Goal: Task Accomplishment & Management: Manage account settings

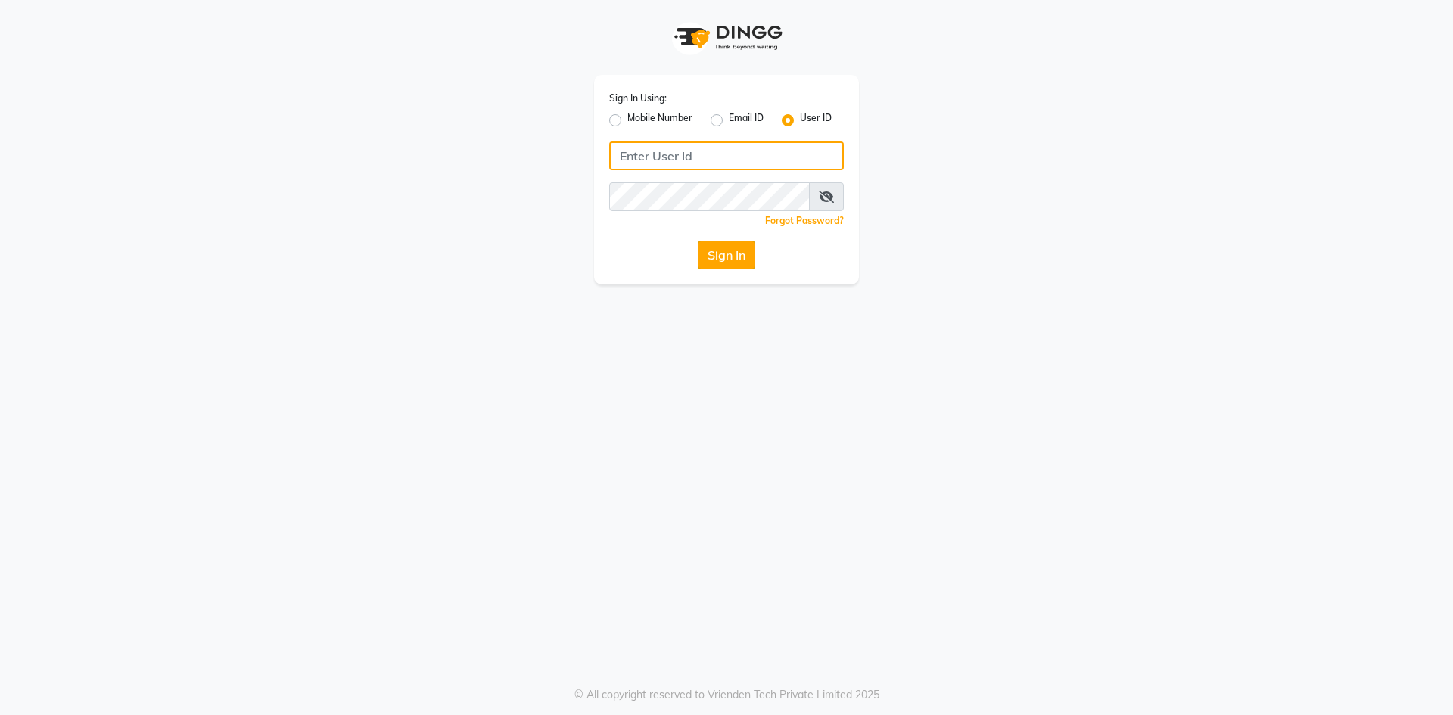
type input "SRHSALON"
click at [736, 265] on button "Sign In" at bounding box center [727, 255] width 58 height 29
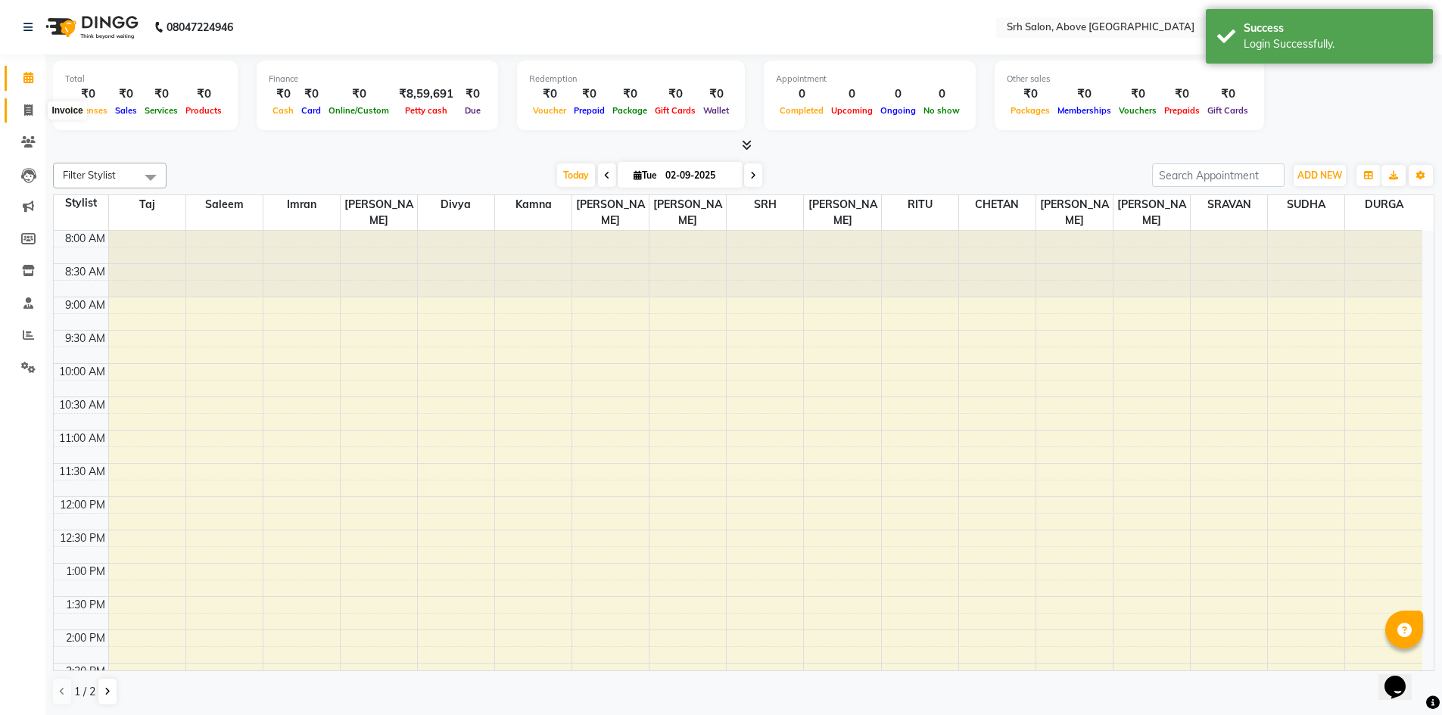
click at [33, 108] on span at bounding box center [28, 110] width 26 height 17
select select "service"
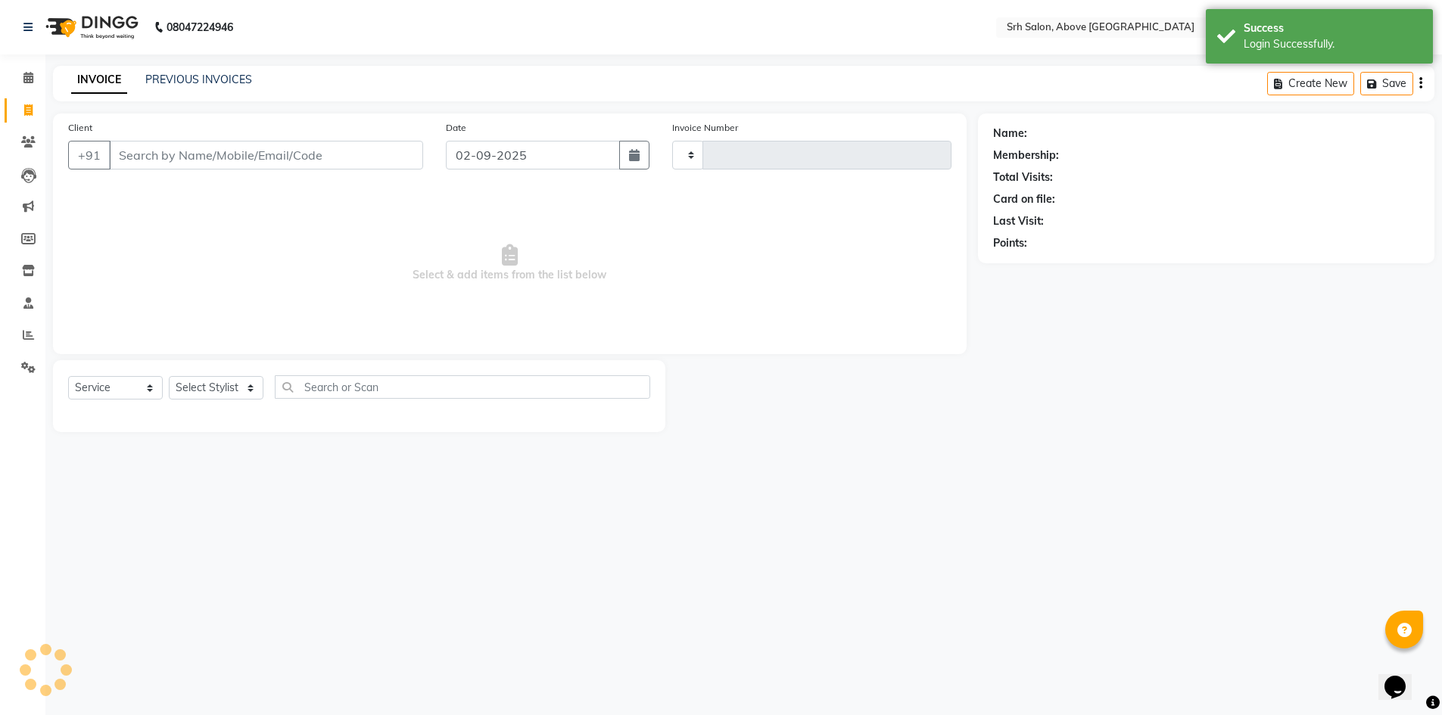
type input "0781"
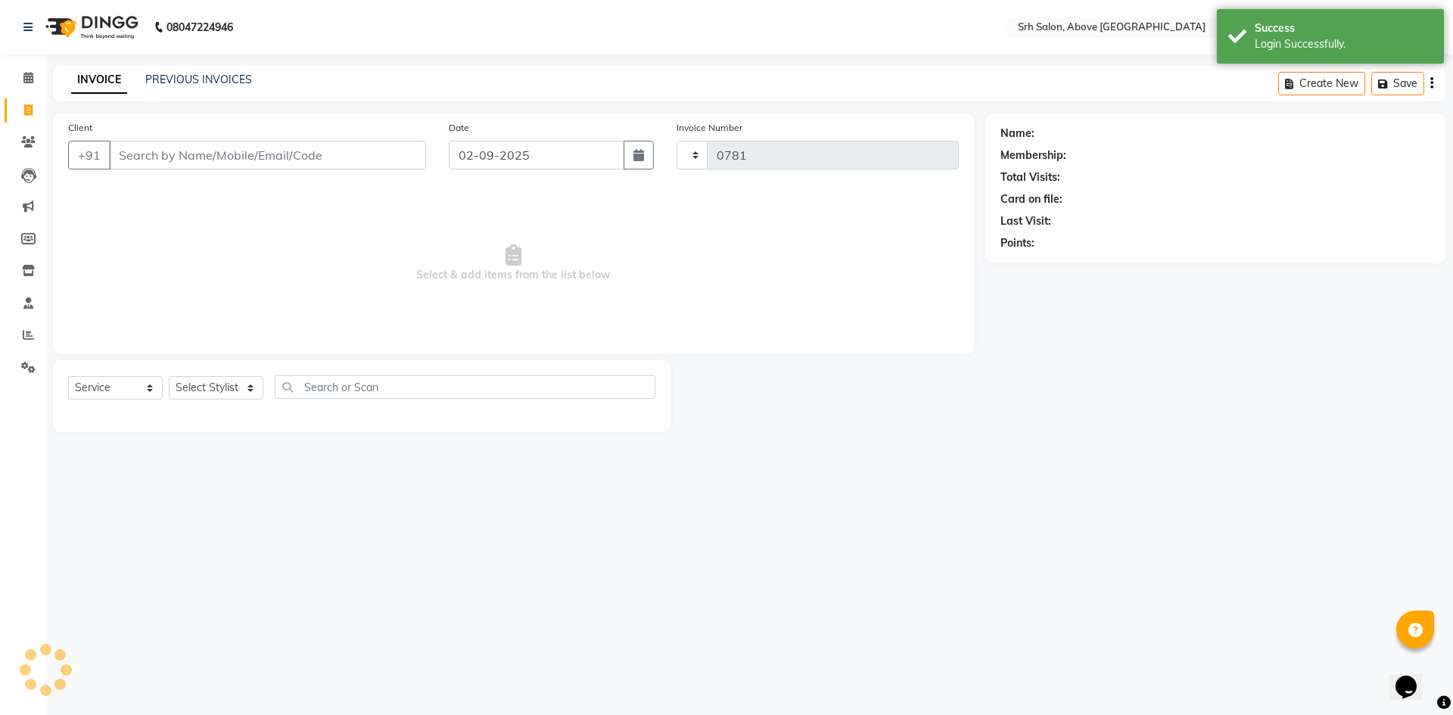
select select "3702"
click at [246, 81] on link "PREVIOUS INVOICES" at bounding box center [198, 80] width 107 height 14
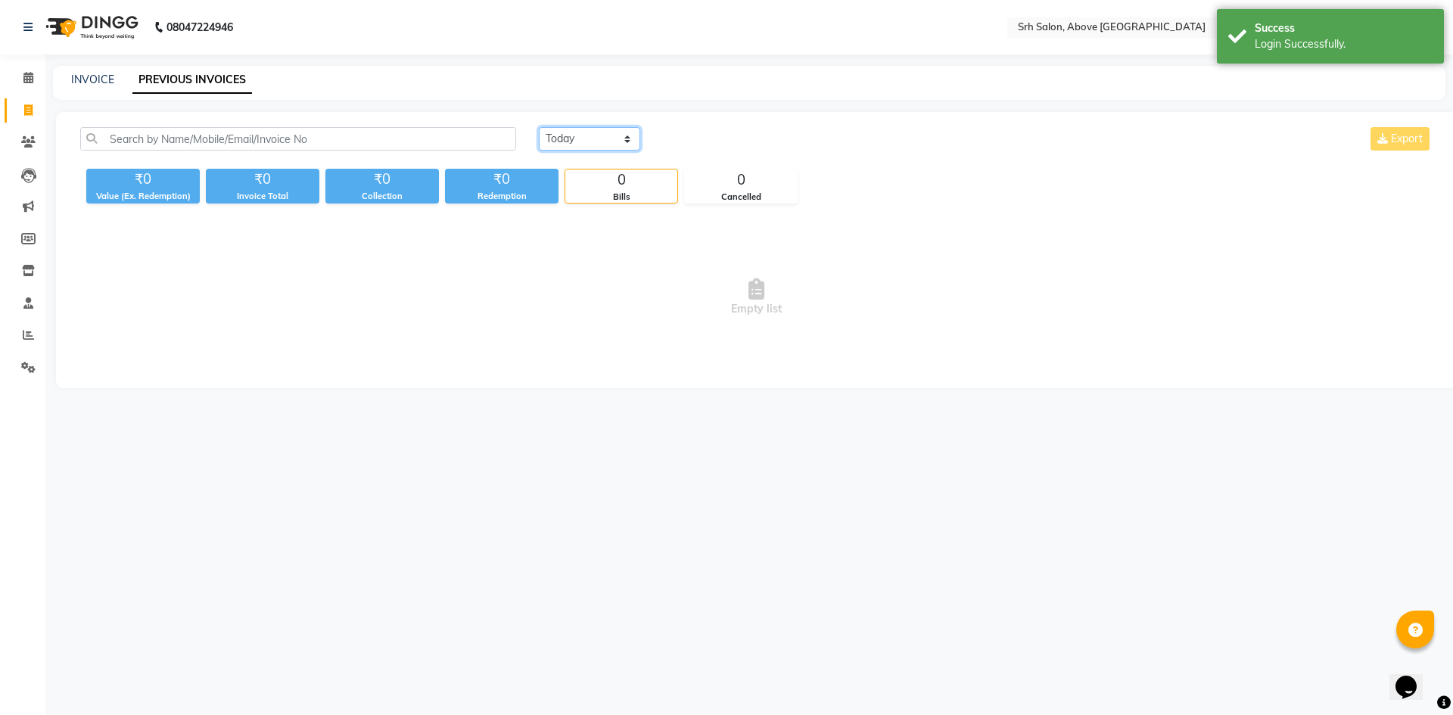
click at [605, 140] on select "[DATE] [DATE] Custom Range" at bounding box center [589, 138] width 101 height 23
select select "range"
click at [539, 127] on select "[DATE] [DATE] Custom Range" at bounding box center [589, 138] width 101 height 23
click at [708, 130] on input "02-09-2025" at bounding box center [713, 139] width 106 height 21
select select "9"
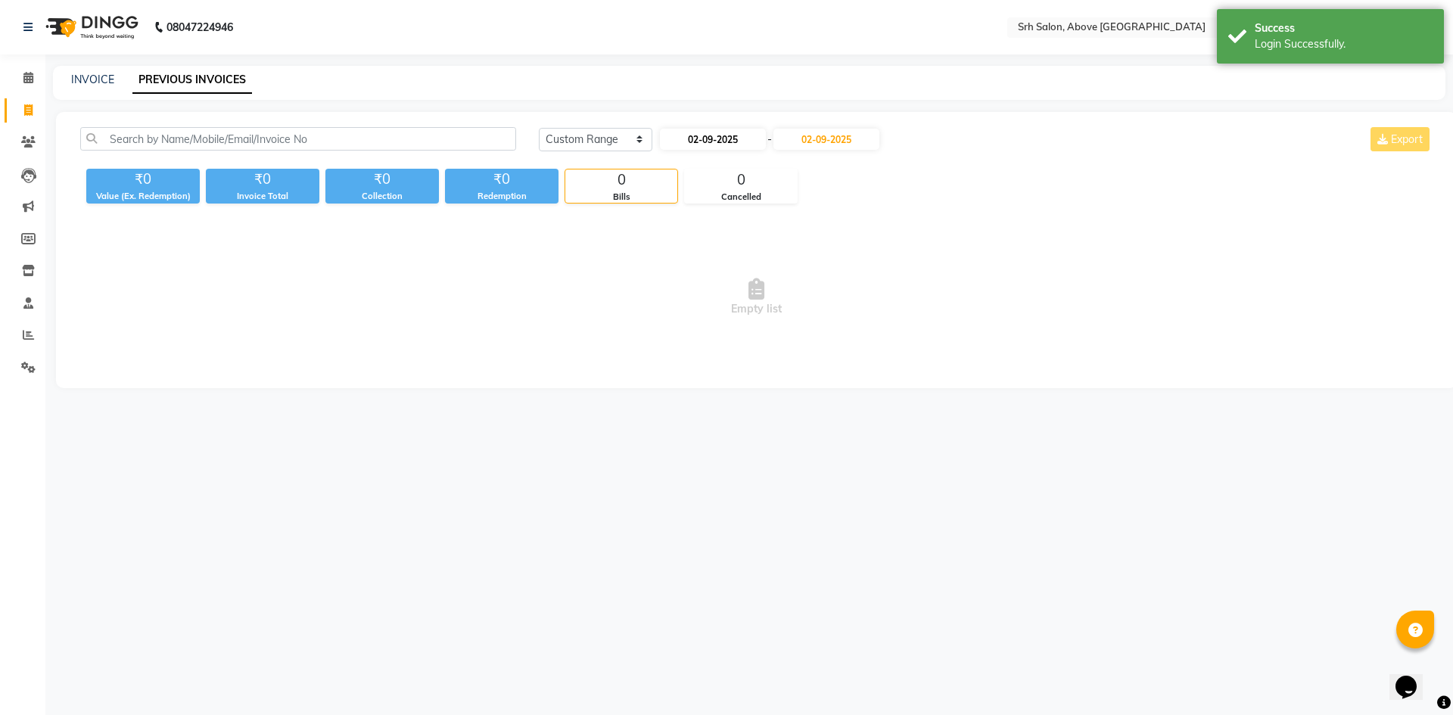
select select "2025"
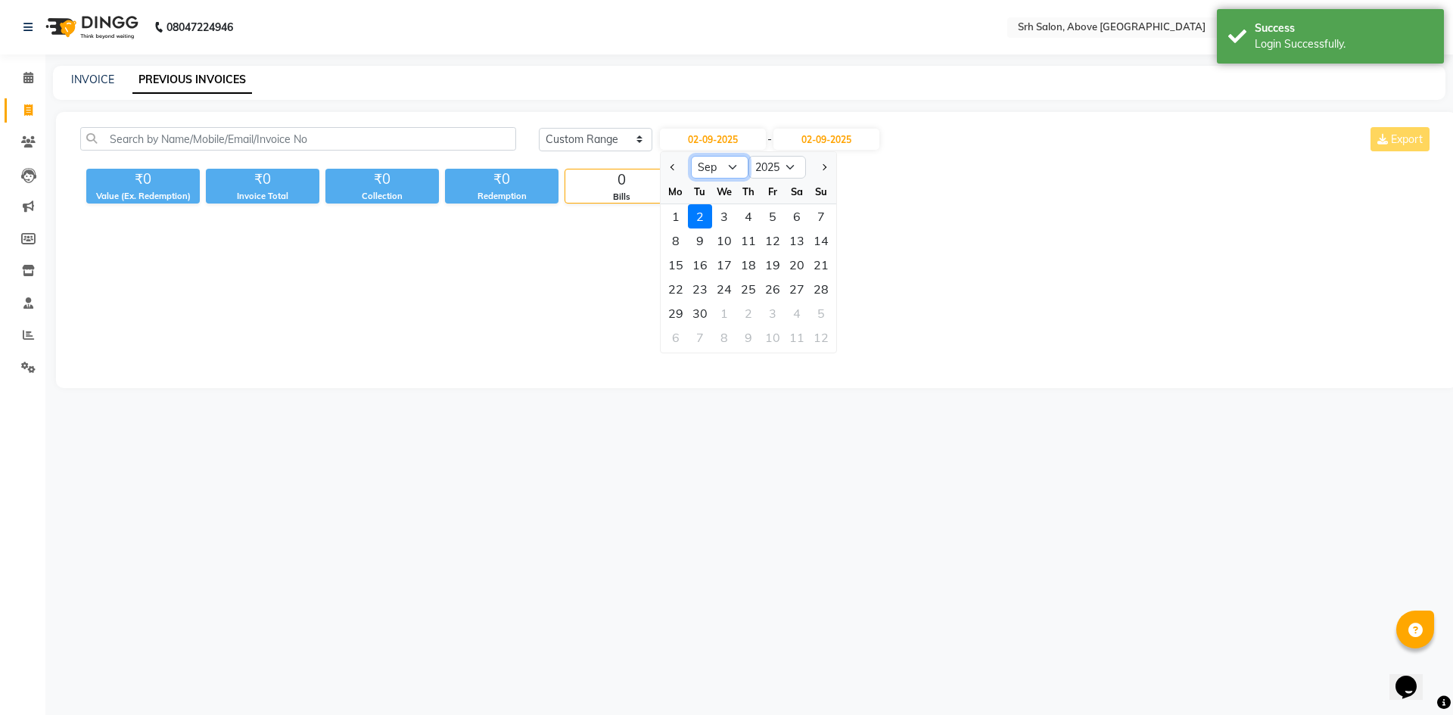
click at [724, 169] on select "Jan Feb Mar Apr May Jun [DATE] Aug Sep Oct Nov Dec" at bounding box center [720, 167] width 58 height 23
select select "8"
click at [691, 156] on select "Jan Feb Mar Apr May Jun [DATE] Aug Sep Oct Nov Dec" at bounding box center [720, 167] width 58 height 23
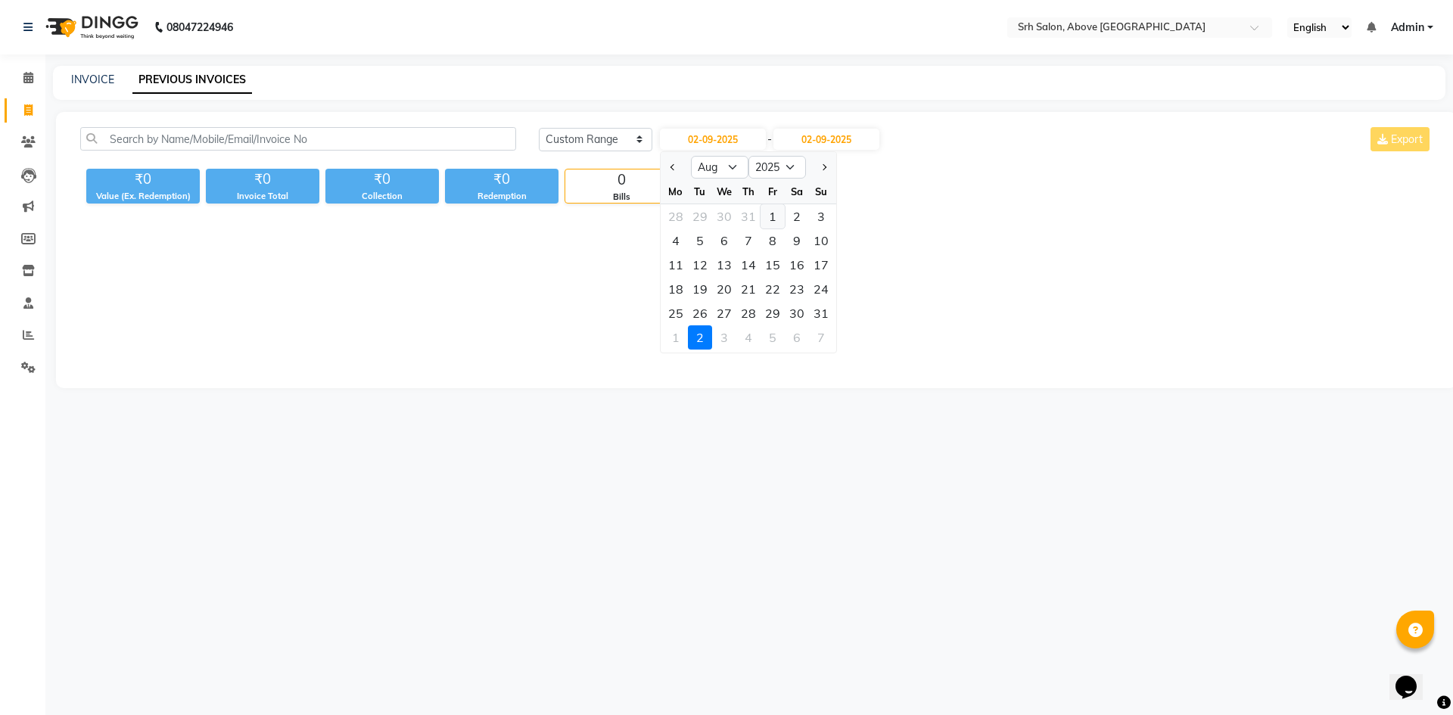
click at [771, 219] on div "1" at bounding box center [773, 216] width 24 height 24
type input "[DATE]"
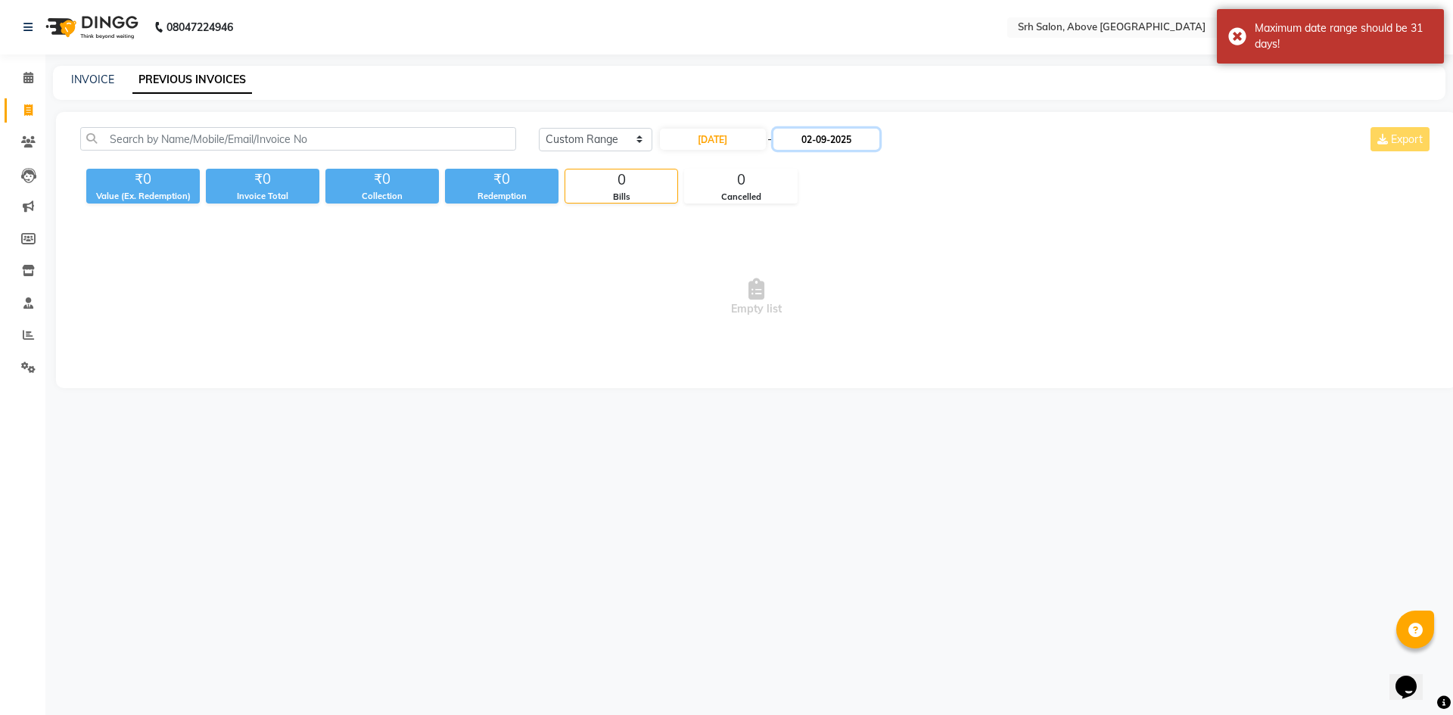
click at [839, 132] on input "02-09-2025" at bounding box center [827, 139] width 106 height 21
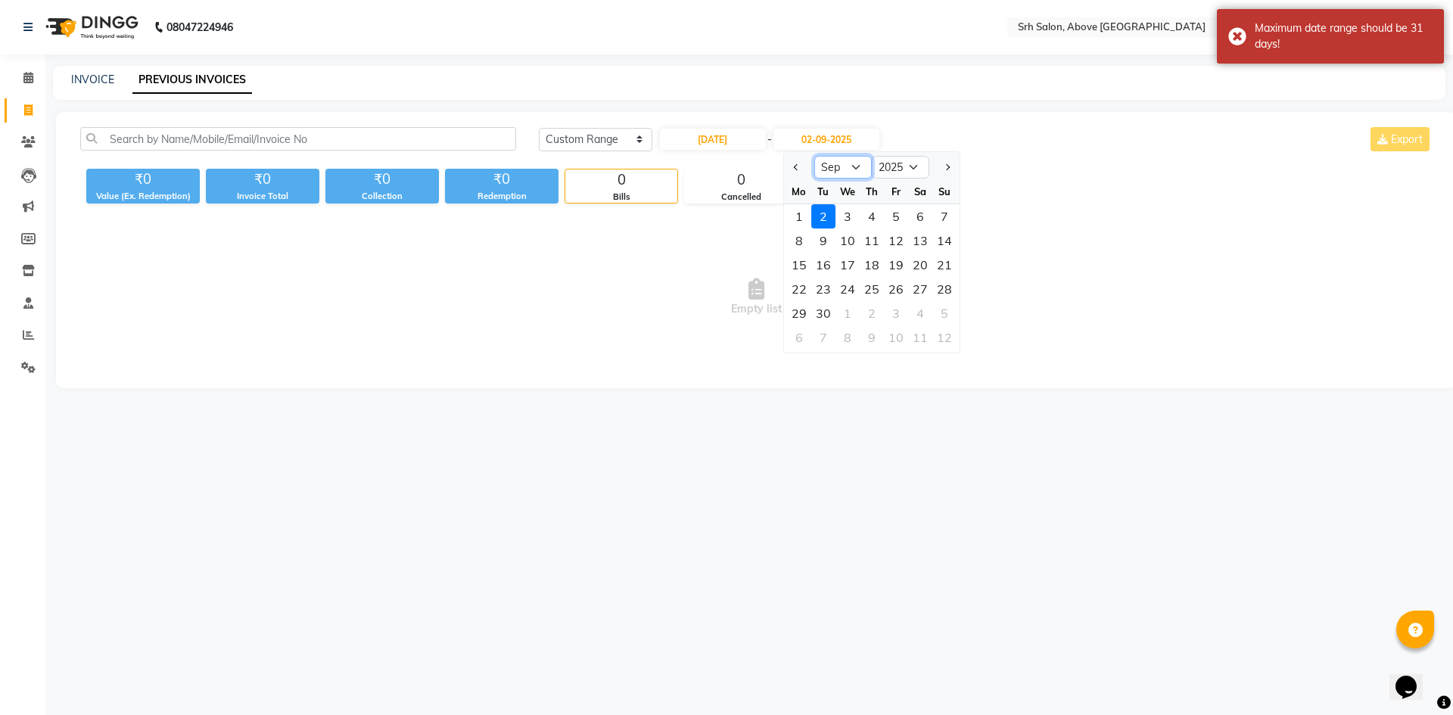
click at [856, 169] on select "Aug Sep Oct Nov Dec" at bounding box center [843, 167] width 58 height 23
select select "8"
click at [814, 156] on select "Aug Sep Oct Nov Dec" at bounding box center [843, 167] width 58 height 23
click at [946, 318] on div "31" at bounding box center [944, 313] width 24 height 24
type input "[DATE]"
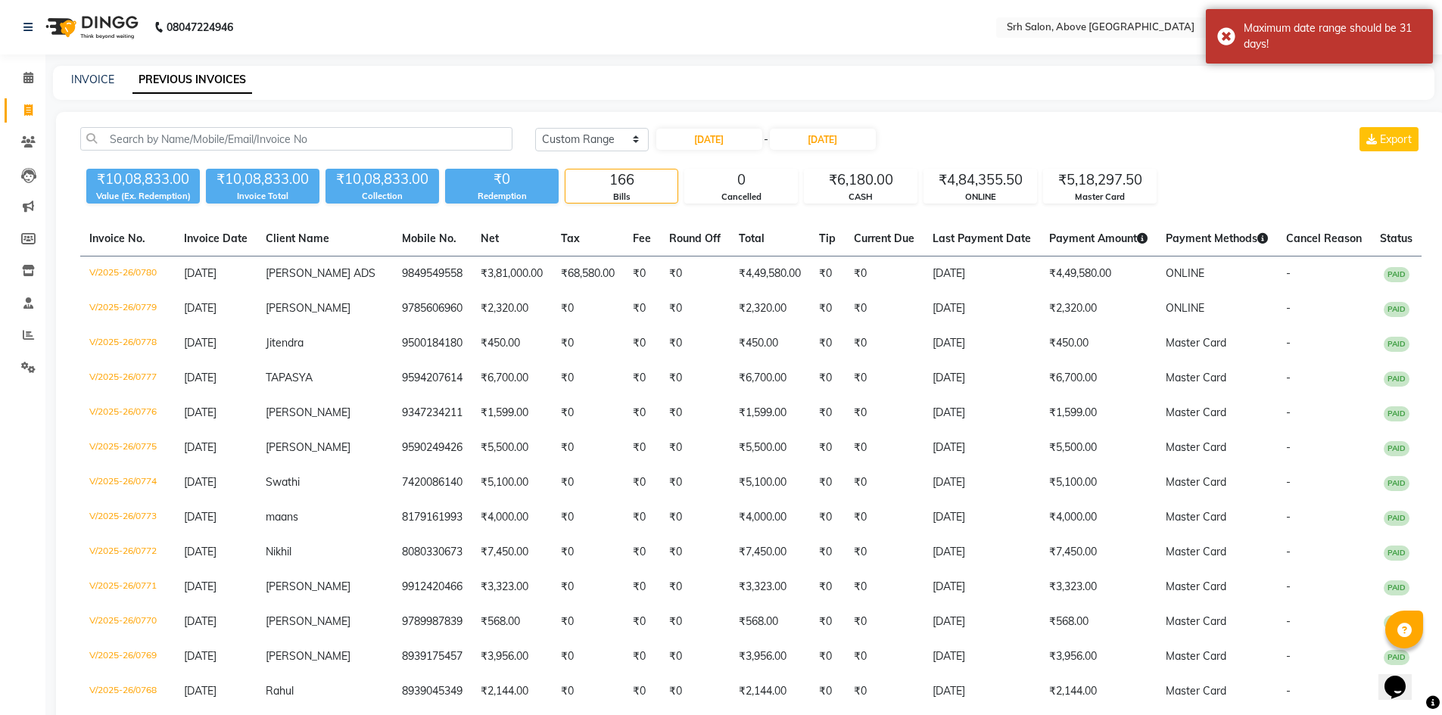
click at [363, 36] on nav "08047224946 Select Location × Srh Salon, Above [GEOGRAPHIC_DATA] English ENGLIS…" at bounding box center [721, 27] width 1442 height 54
click at [372, 39] on nav "08047224946 Select Location × Srh Salon, Above [GEOGRAPHIC_DATA] English ENGLIS…" at bounding box center [721, 27] width 1442 height 54
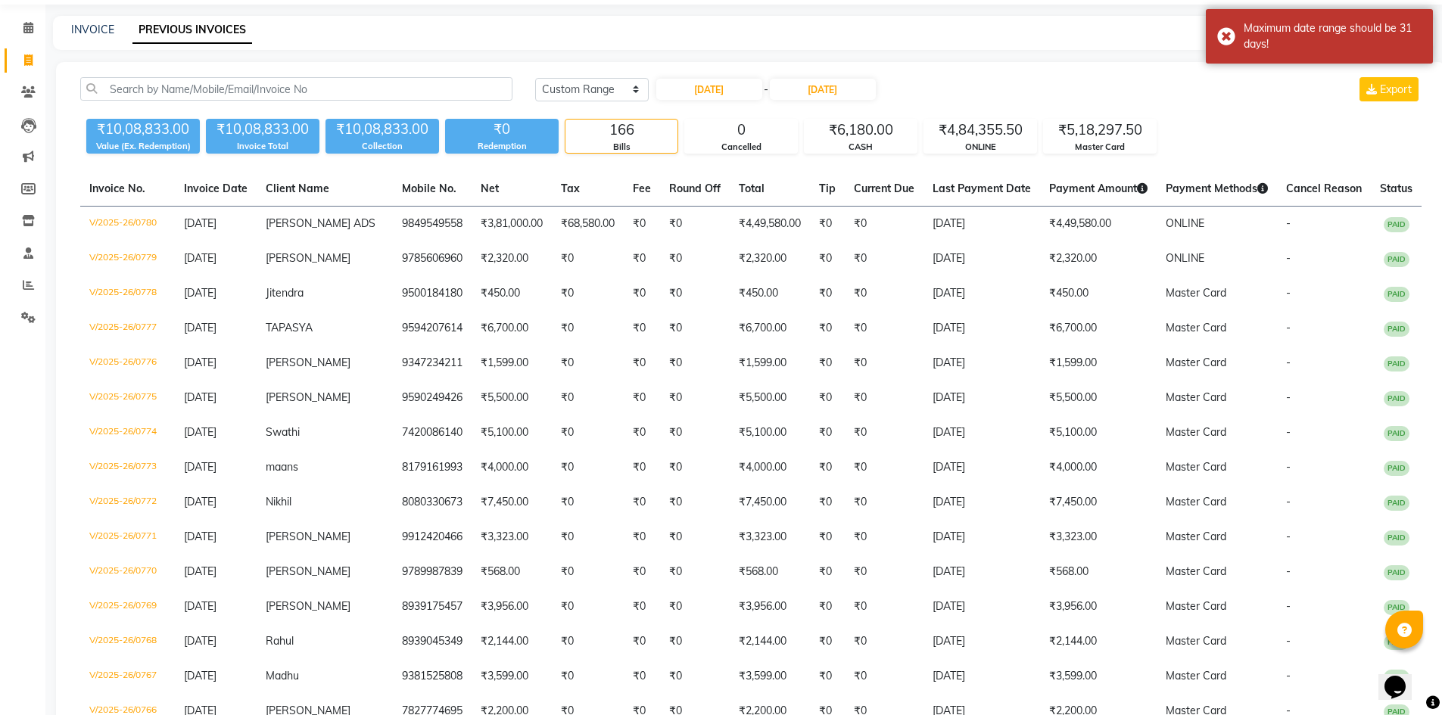
scroll to position [76, 0]
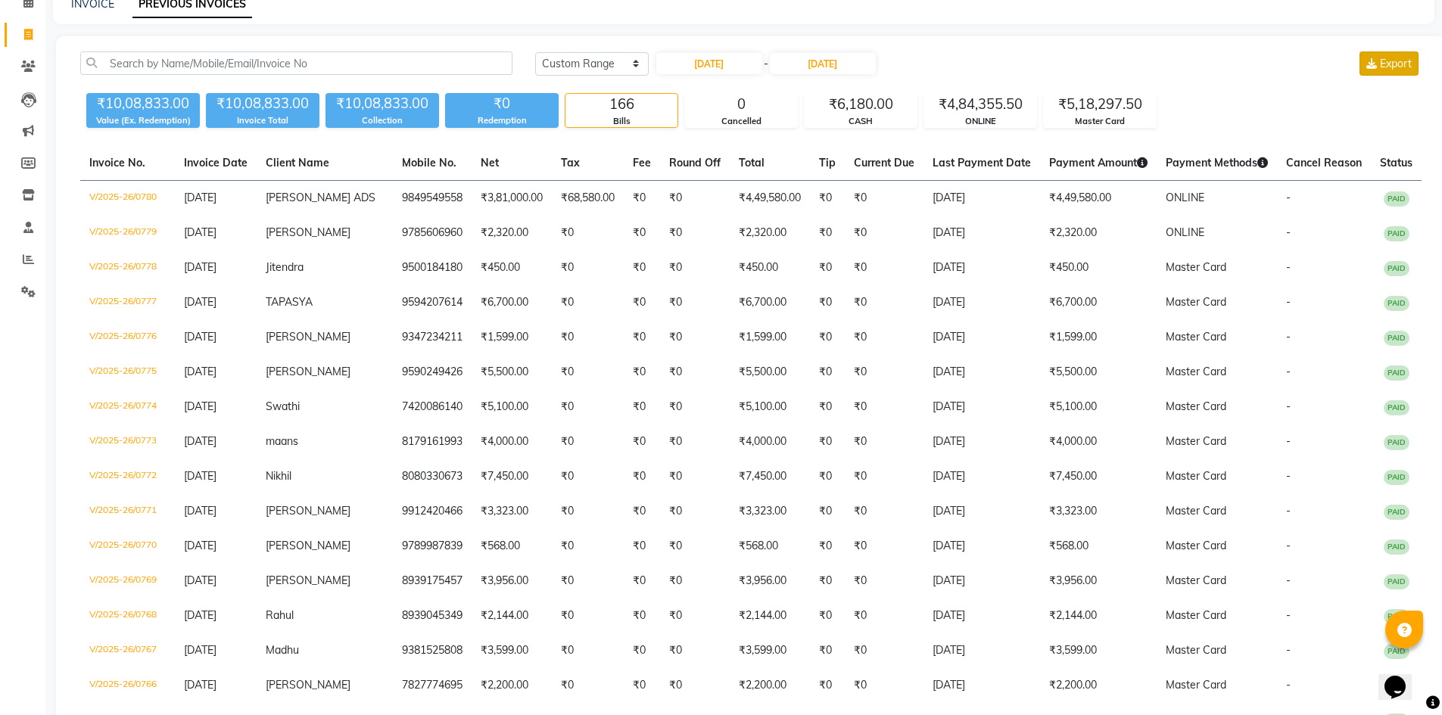
click at [1387, 60] on span "Export" at bounding box center [1396, 64] width 32 height 14
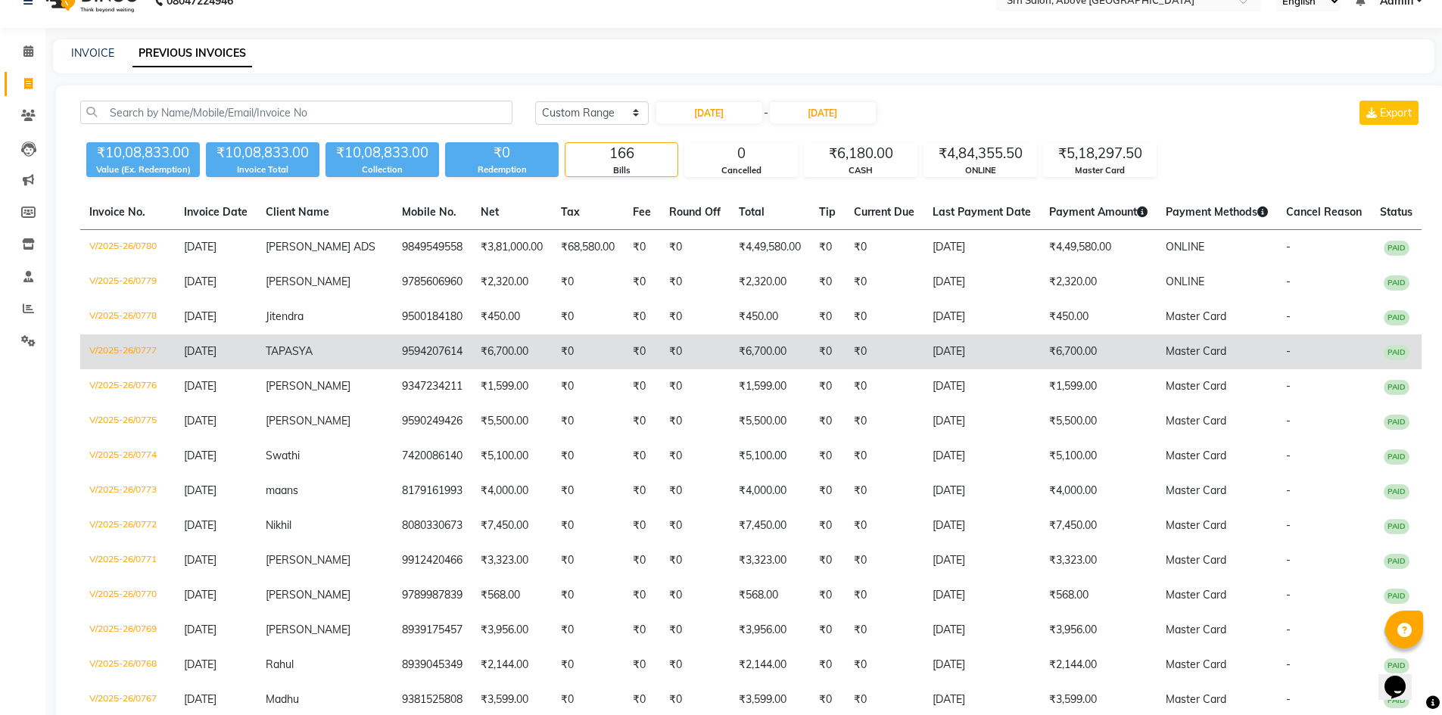
scroll to position [0, 0]
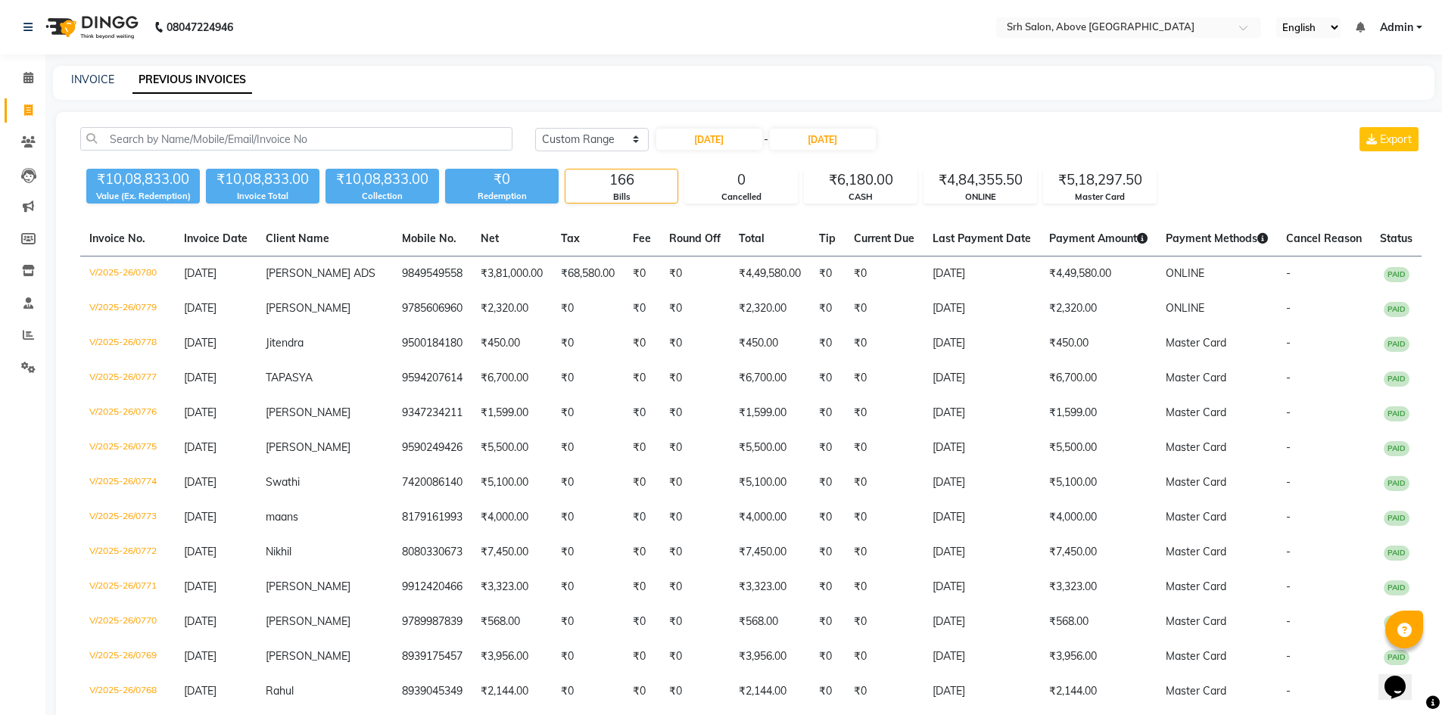
click at [508, 89] on div "INVOICE PREVIOUS INVOICES" at bounding box center [743, 83] width 1381 height 34
